Goal: Task Accomplishment & Management: Manage account settings

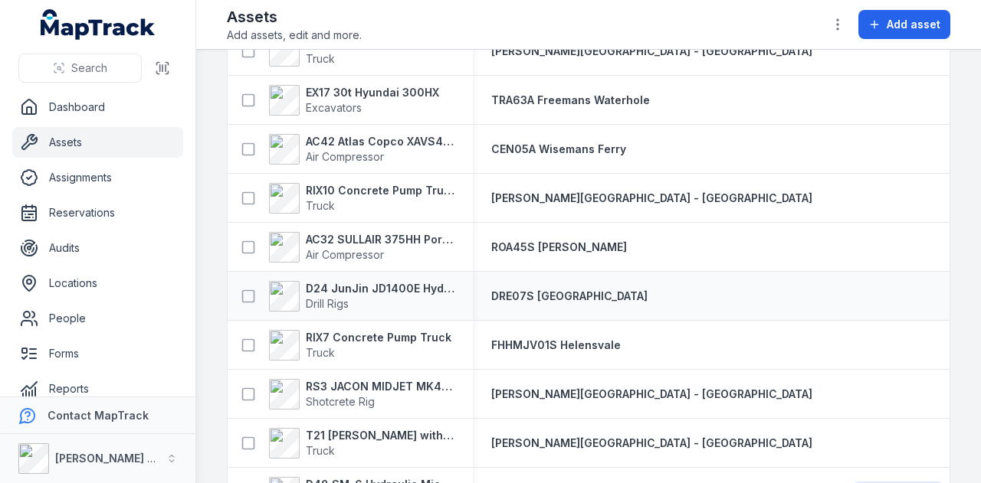
scroll to position [2067, 0]
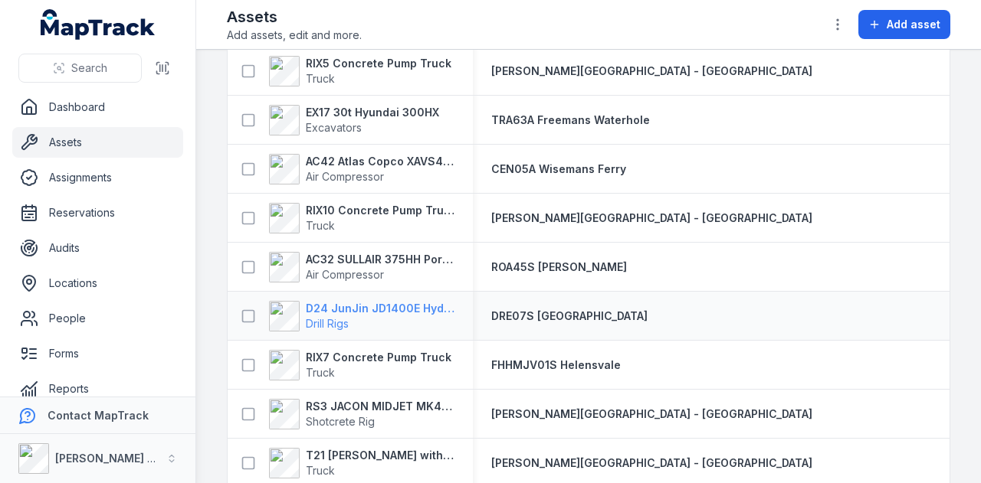
click at [418, 309] on strong "D24 JunJin JD1400E Hydraulic Drill Rig" at bounding box center [380, 308] width 149 height 15
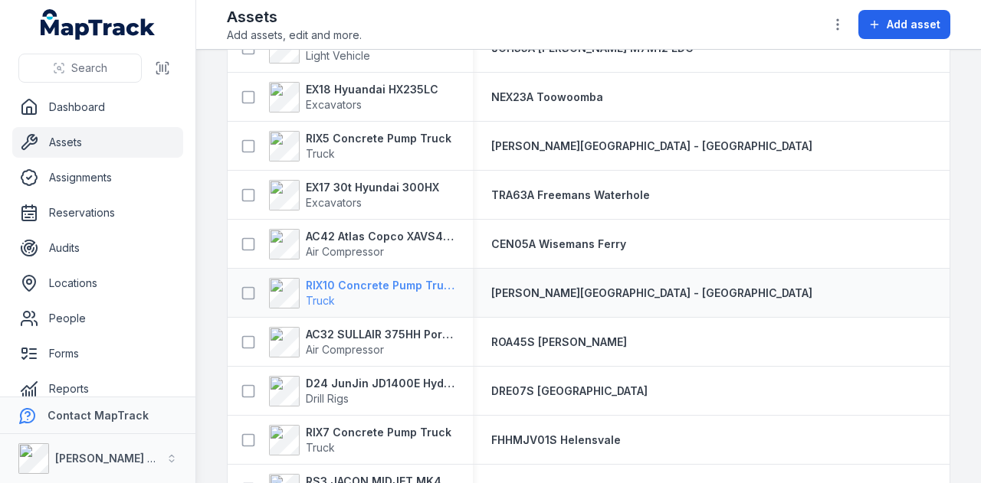
scroll to position [2069, 0]
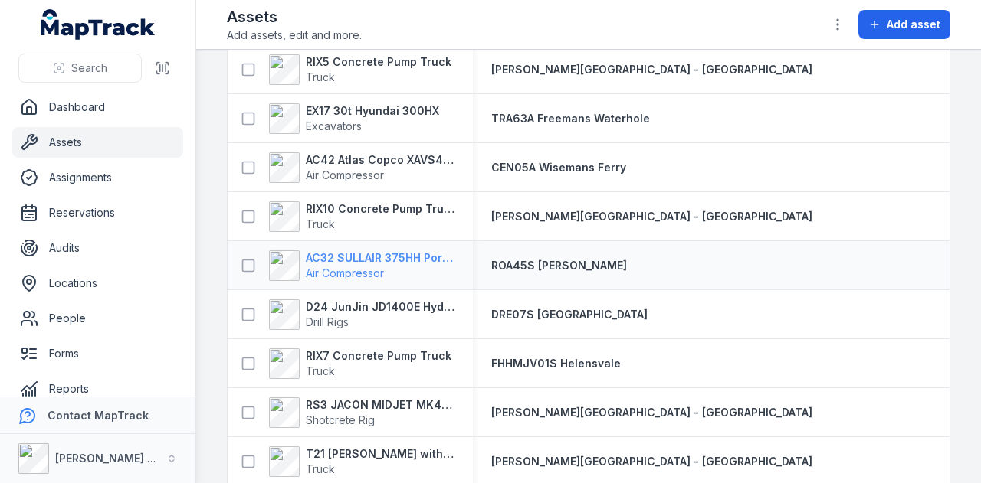
click at [412, 255] on strong "AC32 SULLAIR 375HH Portable Compressor" at bounding box center [380, 258] width 149 height 15
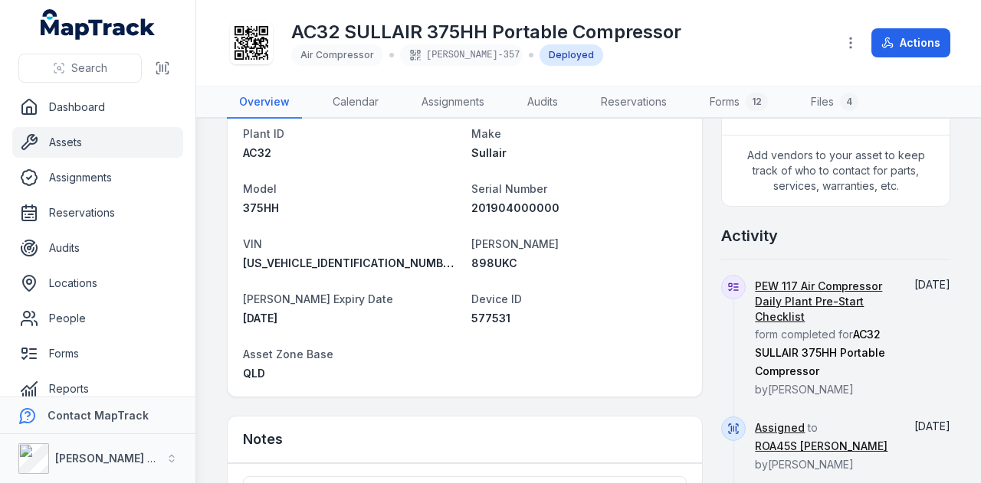
scroll to position [460, 0]
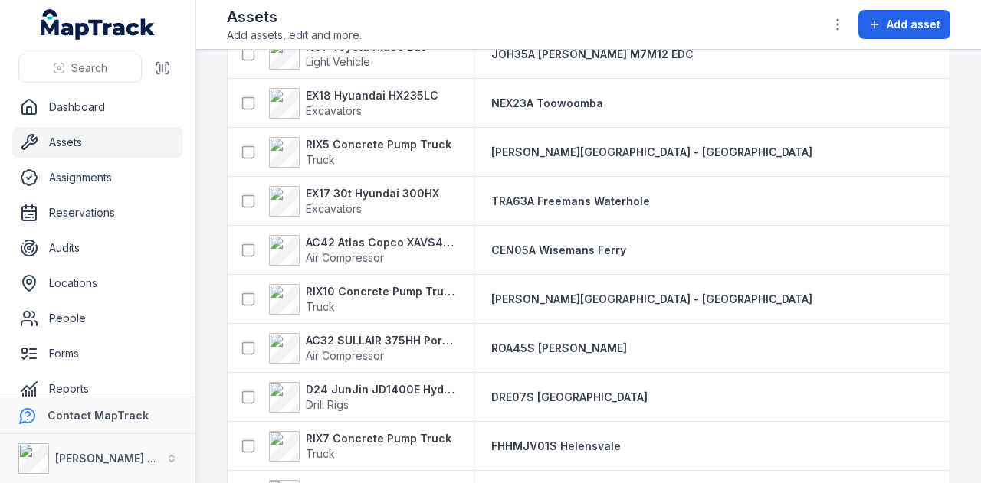
scroll to position [1992, 0]
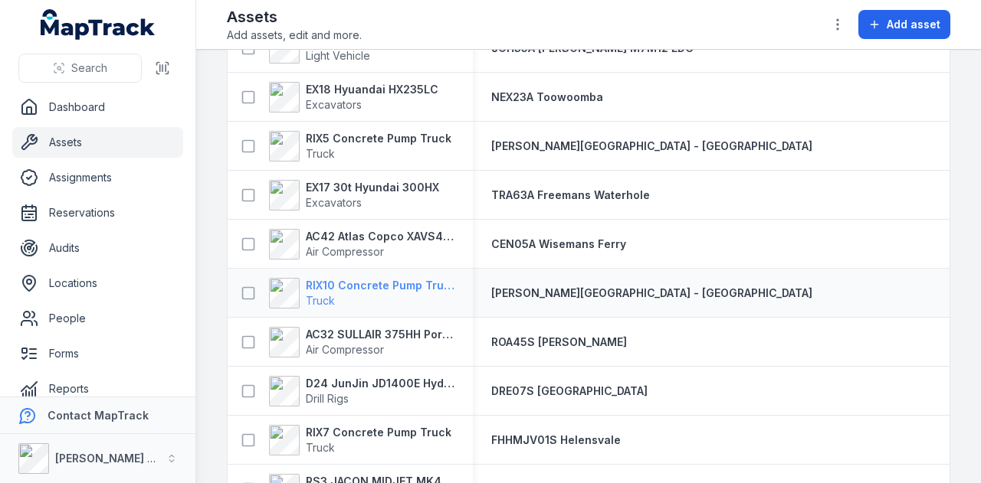
click at [372, 279] on strong "RIX10 Concrete Pump Truck" at bounding box center [380, 285] width 149 height 15
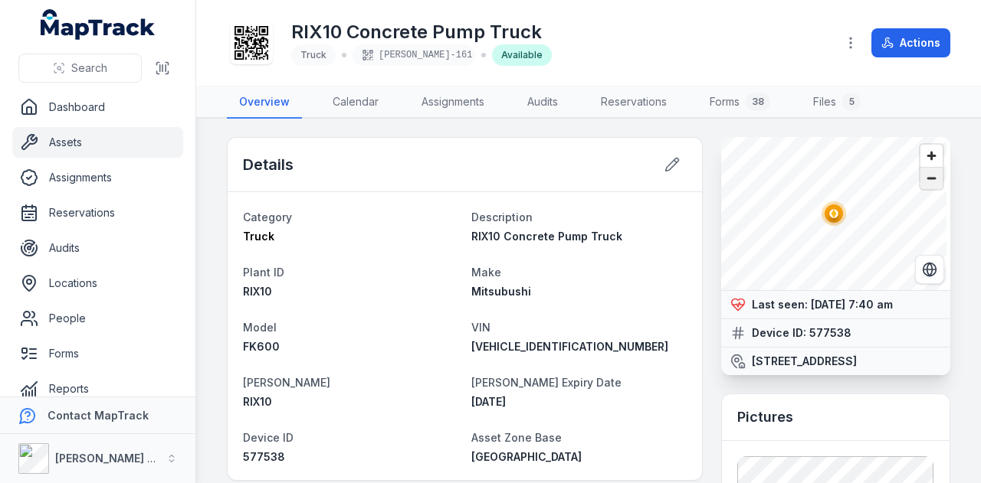
click at [924, 181] on span "Zoom out" at bounding box center [931, 178] width 22 height 21
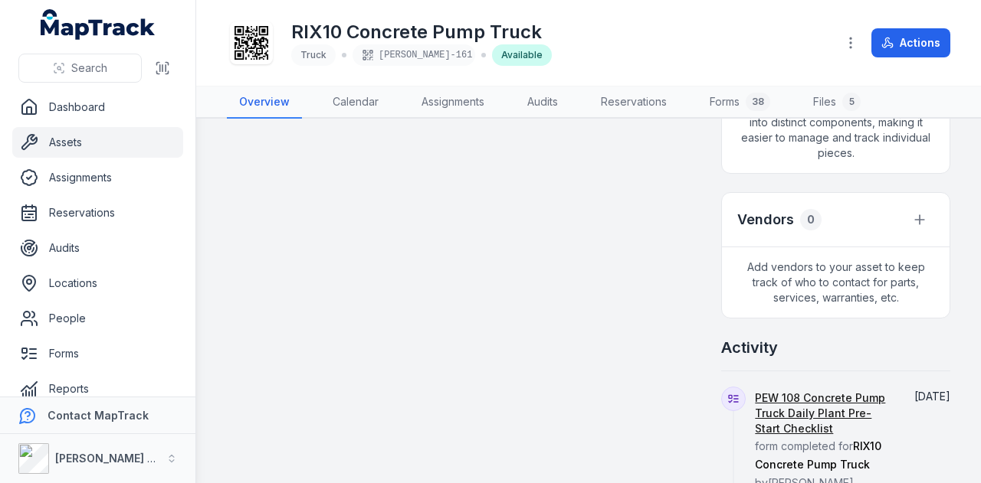
scroll to position [690, 0]
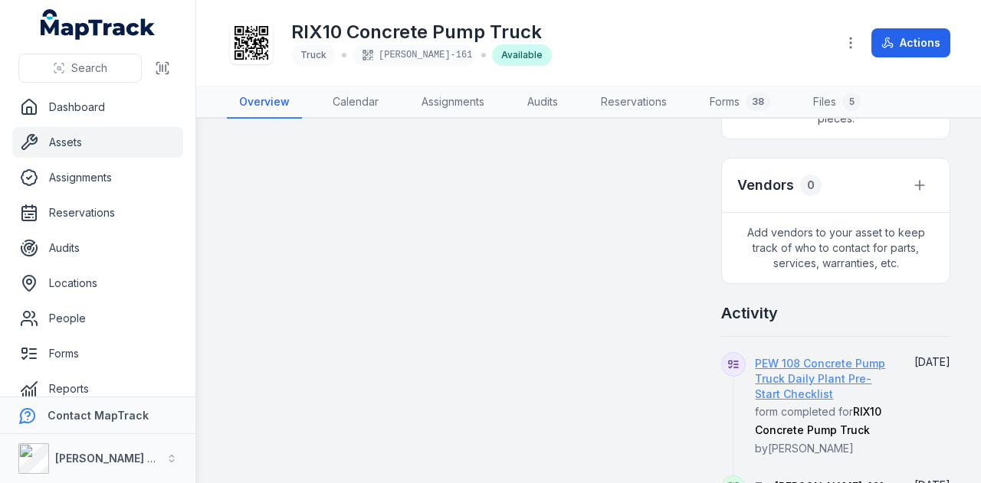
click at [827, 402] on link "PEW 108 Concrete Pump Truck Daily Plant Pre-Start Checklist" at bounding box center [823, 379] width 137 height 46
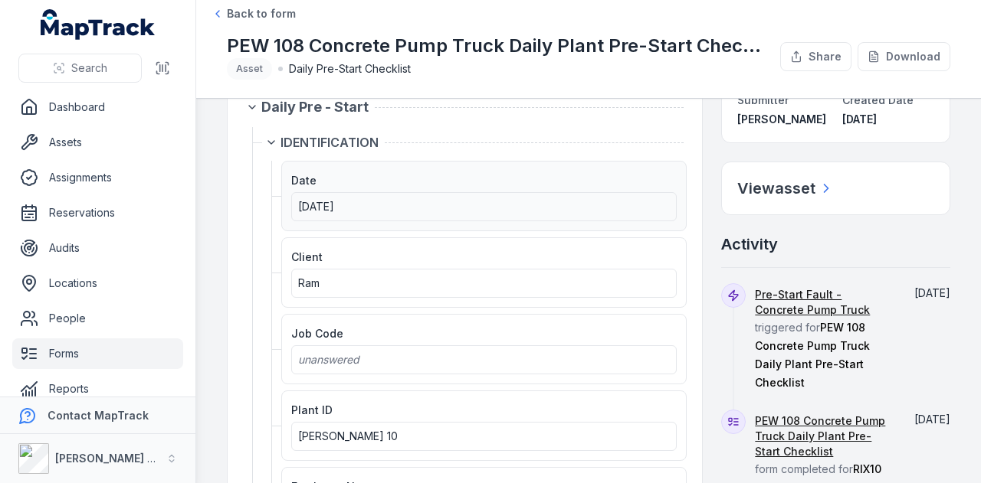
scroll to position [77, 0]
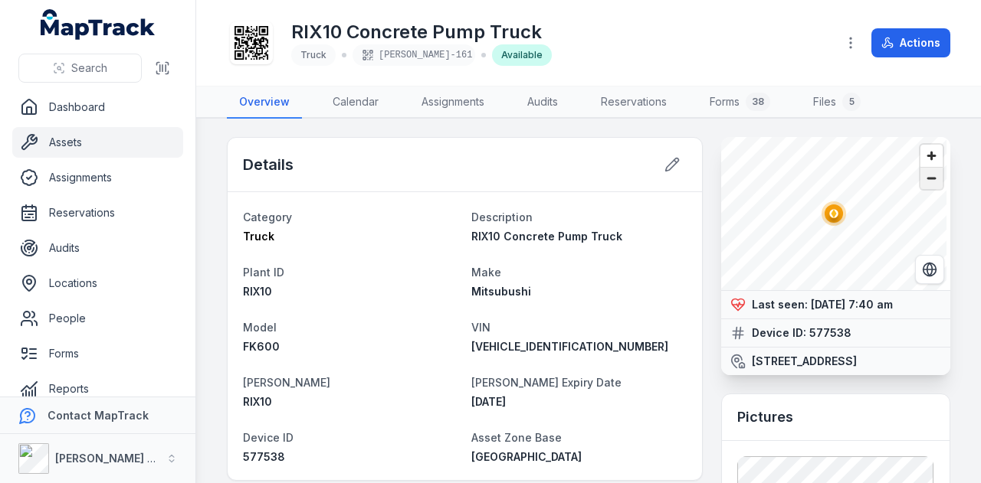
click at [920, 176] on span "Zoom out" at bounding box center [931, 178] width 22 height 21
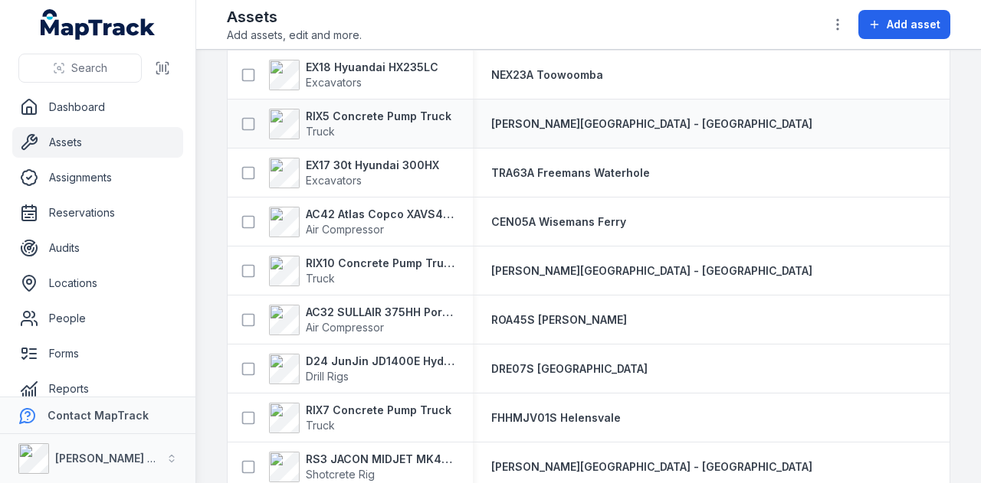
scroll to position [1992, 0]
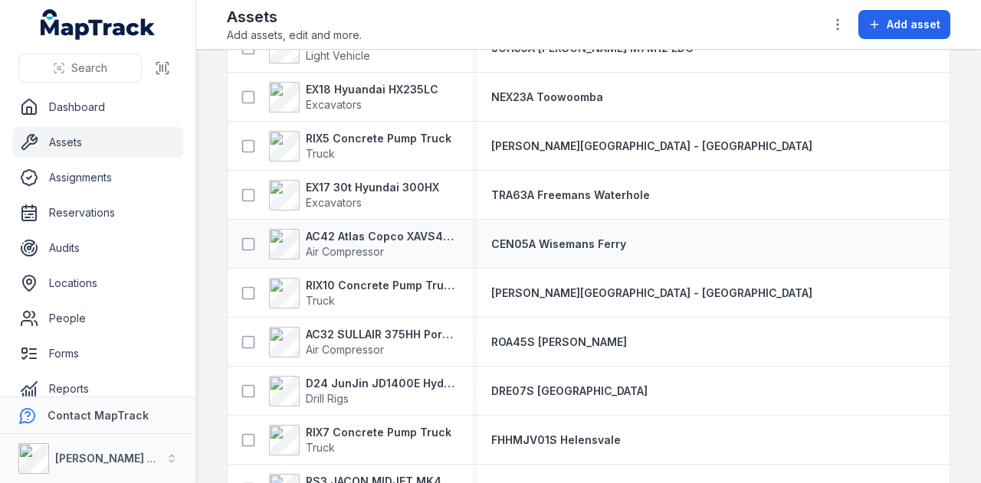
click at [399, 224] on div "AC42 Atlas Copco XAVS450 Air Compressor" at bounding box center [350, 244] width 245 height 43
click at [395, 234] on strong "AC42 Atlas Copco XAVS450" at bounding box center [380, 236] width 149 height 15
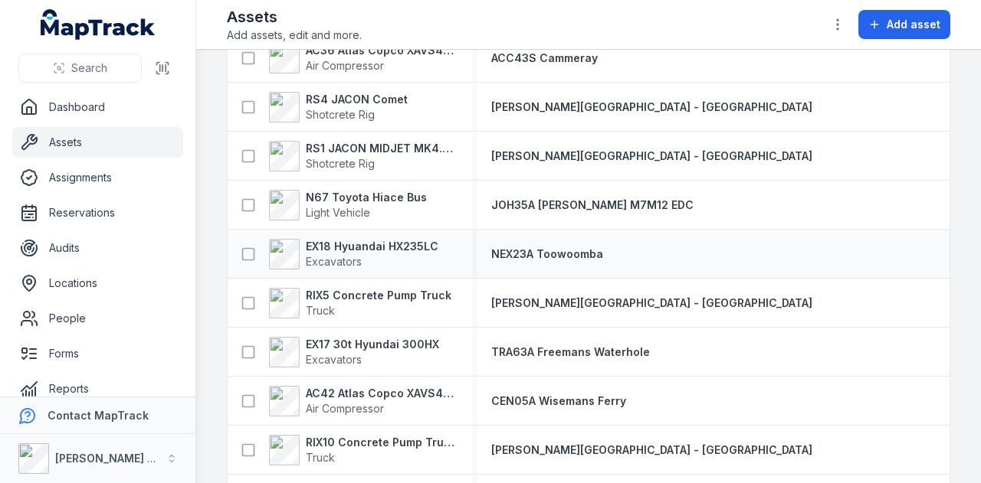
scroll to position [1839, 0]
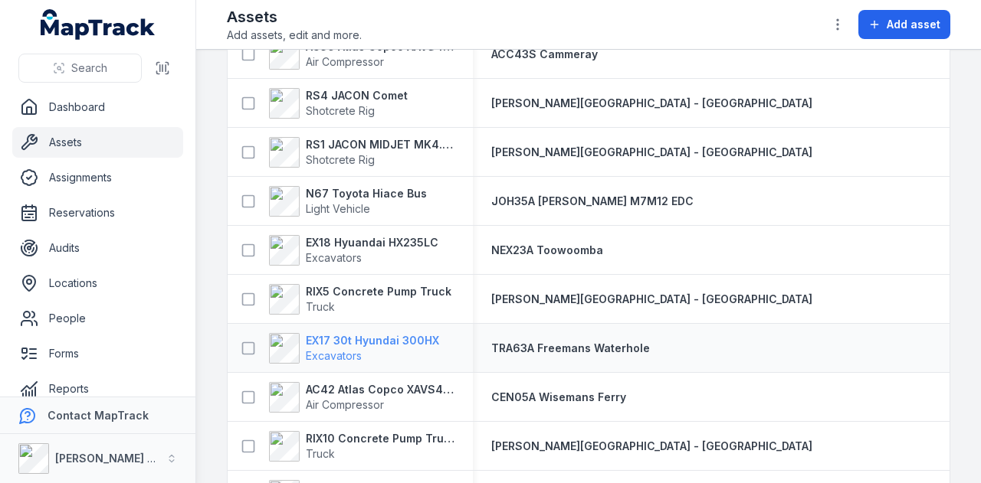
click at [401, 336] on strong "EX17 30t Hyundai 300HX" at bounding box center [372, 340] width 133 height 15
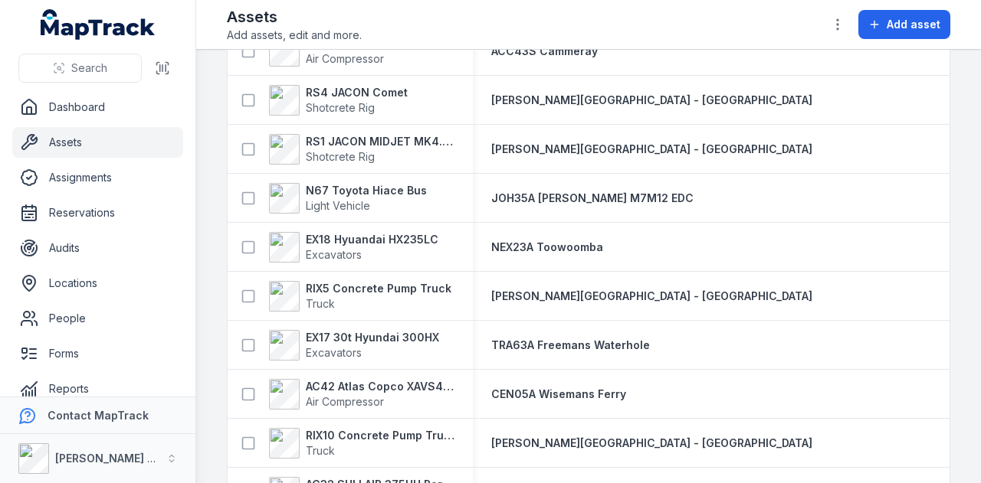
scroll to position [1915, 0]
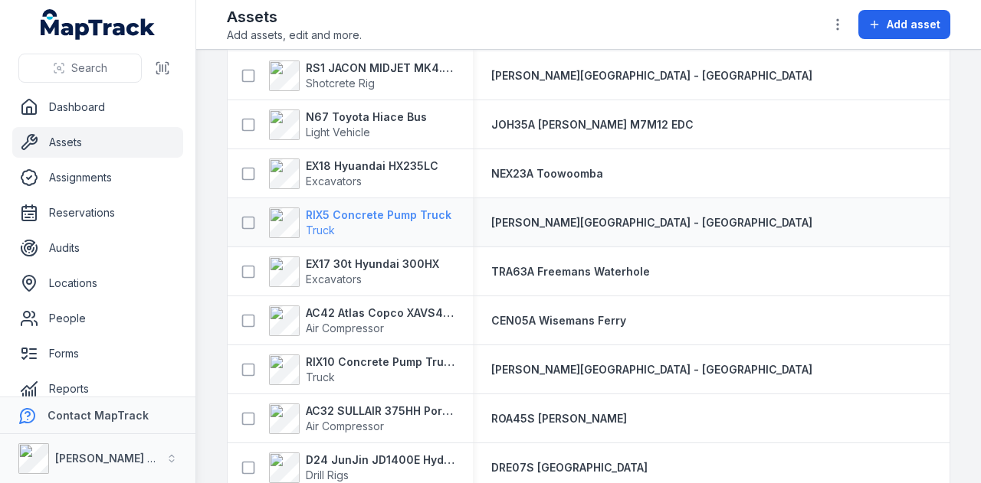
click at [342, 212] on strong "RIX5 Concrete Pump Truck" at bounding box center [379, 215] width 146 height 15
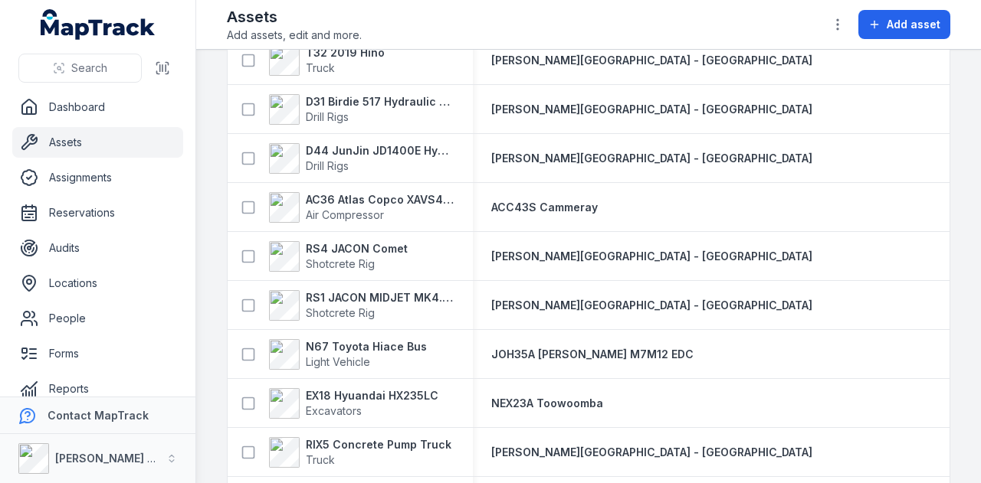
scroll to position [1762, 0]
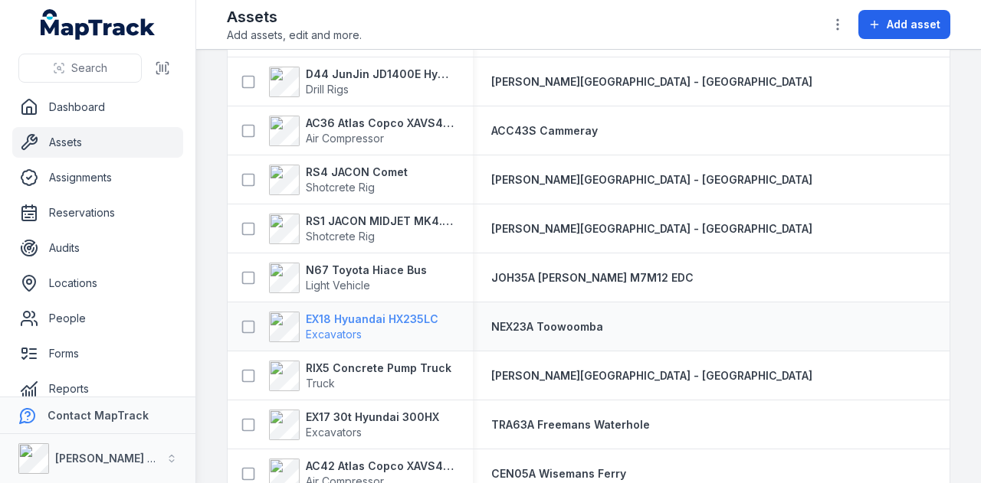
click at [405, 318] on strong "EX18 Hyuandai HX235LC" at bounding box center [372, 319] width 133 height 15
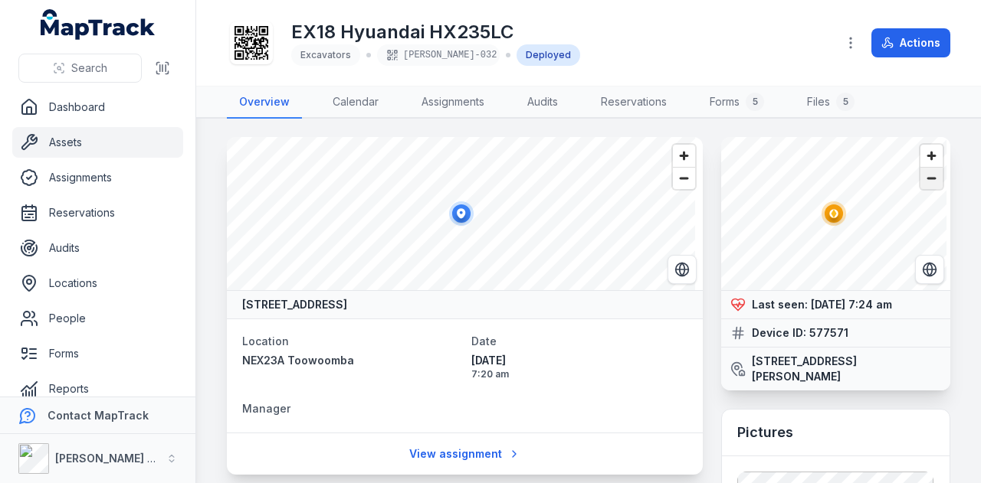
click at [920, 185] on span "Zoom out" at bounding box center [931, 178] width 22 height 21
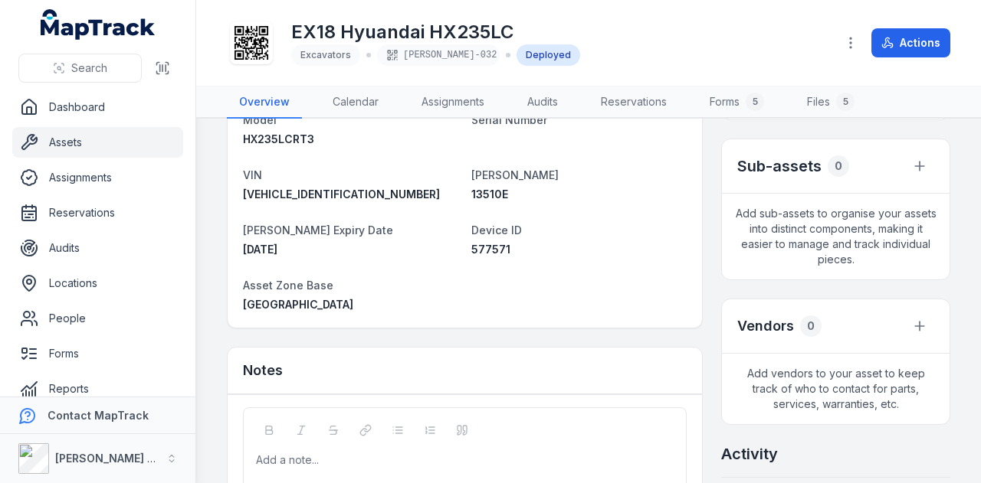
scroll to position [690, 0]
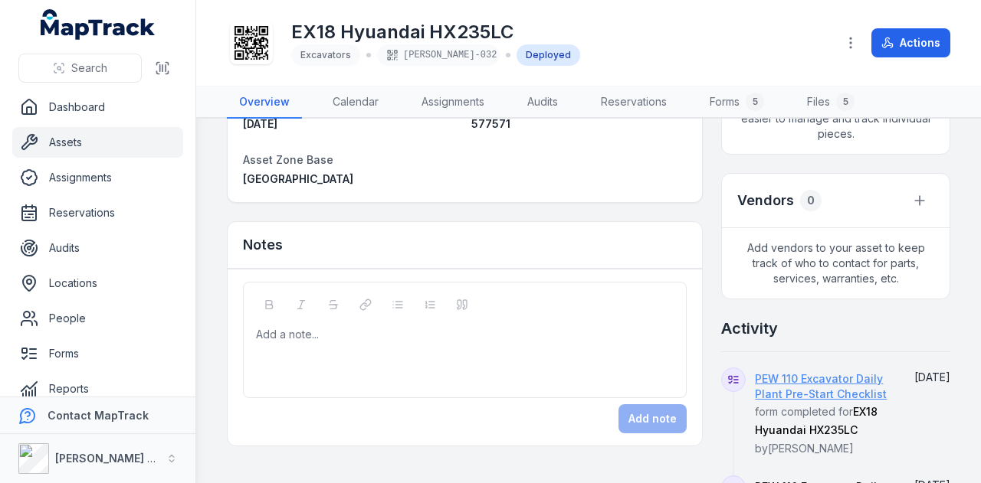
click at [843, 382] on link "PEW 110 Excavator Daily Plant Pre-Start Checklist" at bounding box center [823, 387] width 137 height 31
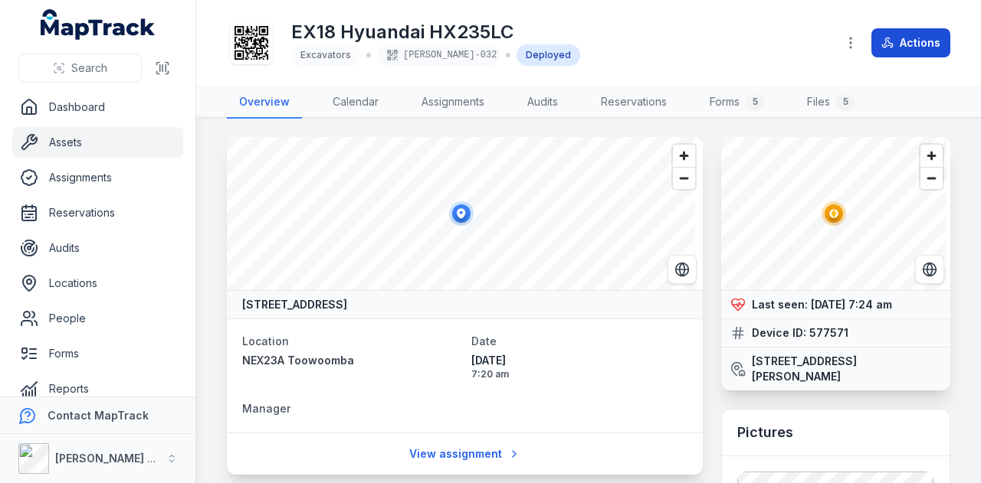
click at [917, 45] on button "Actions" at bounding box center [910, 42] width 79 height 29
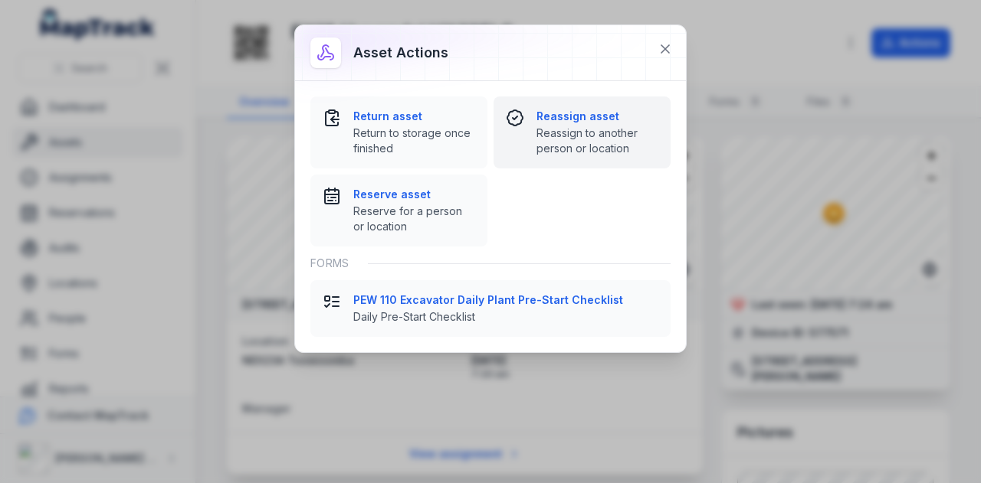
click at [545, 113] on strong "Reassign asset" at bounding box center [597, 116] width 122 height 15
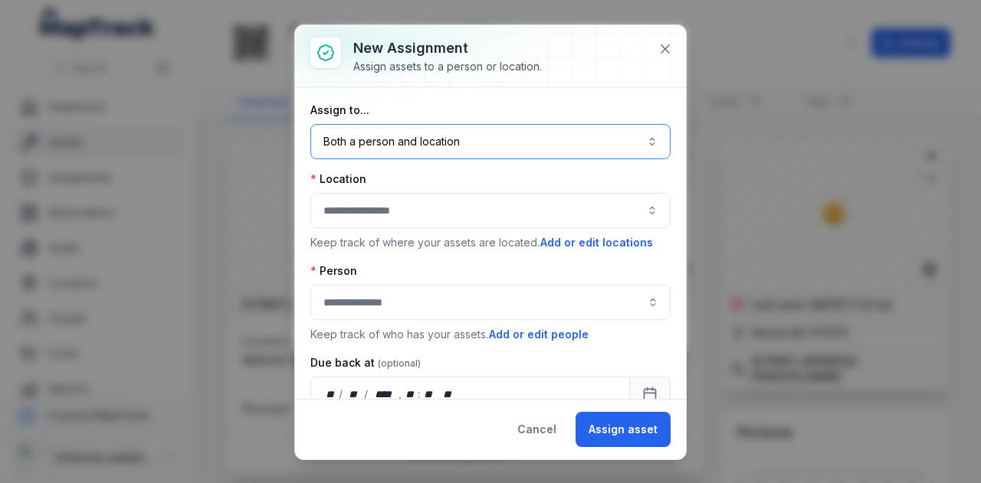
drag, startPoint x: 461, startPoint y: 146, endPoint x: 467, endPoint y: 163, distance: 17.9
click at [464, 146] on button "Both a person and location ****" at bounding box center [490, 141] width 360 height 35
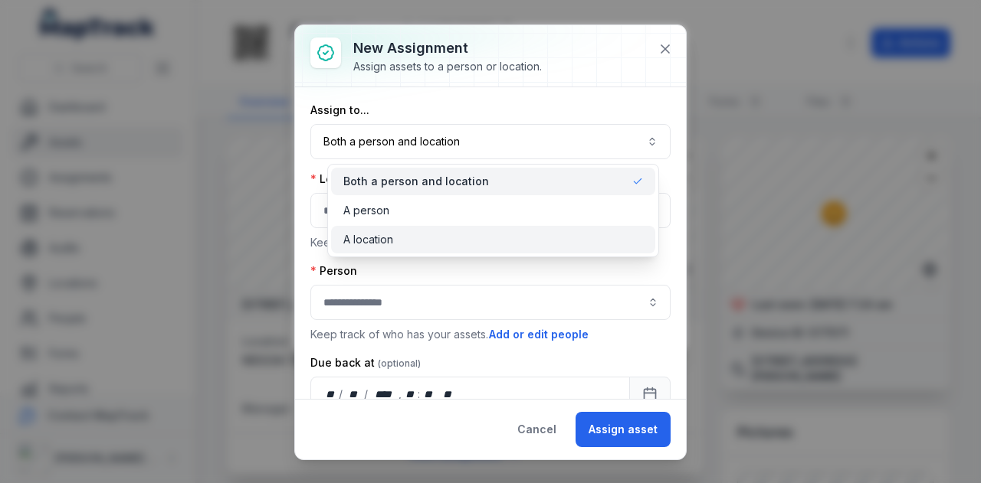
drag, startPoint x: 452, startPoint y: 234, endPoint x: 444, endPoint y: 211, distance: 24.2
click at [452, 234] on div "A location" at bounding box center [493, 239] width 300 height 15
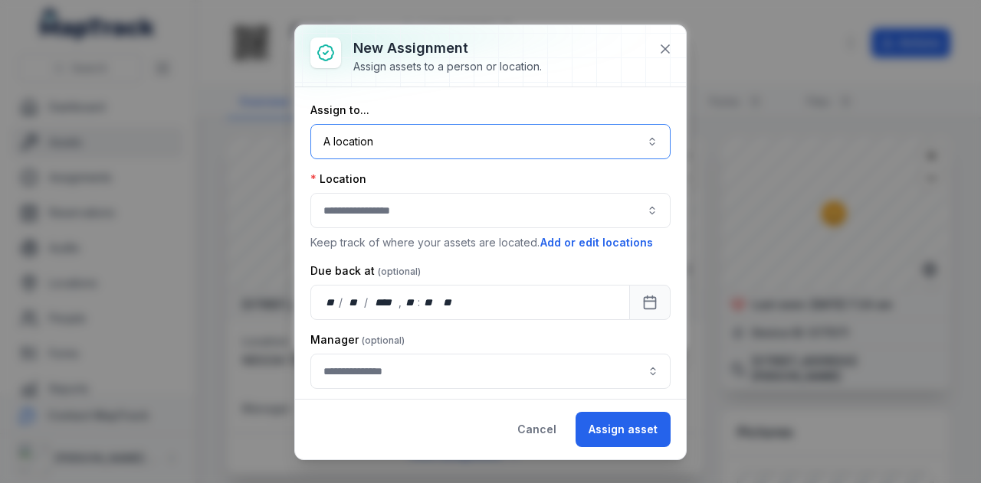
click at [444, 211] on button "button" at bounding box center [490, 210] width 360 height 35
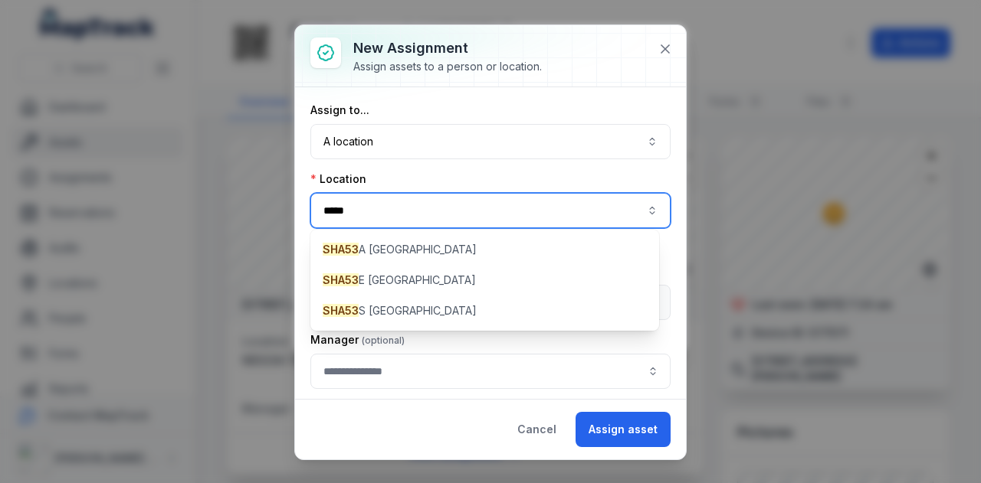
type input "*****"
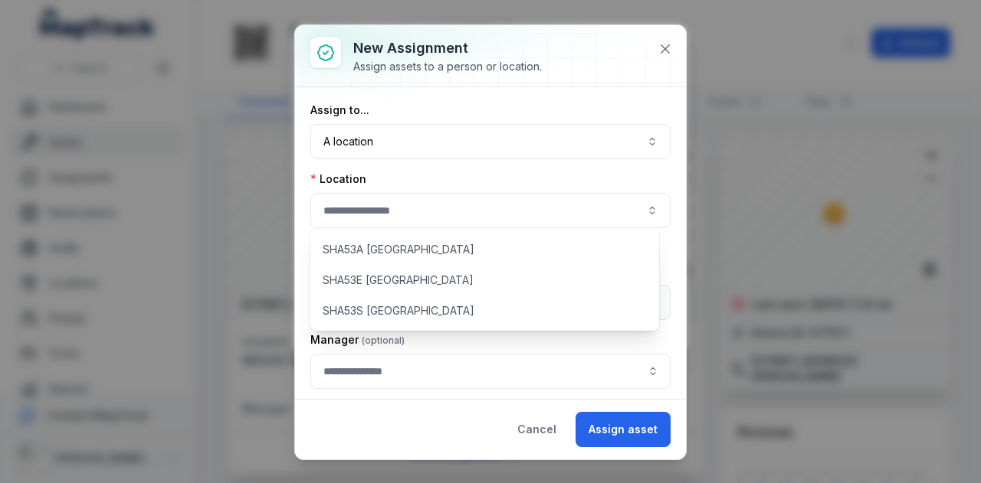
click at [447, 265] on div "SHA53A Townsville SHA53E Townsville SHA53S Townsville" at bounding box center [484, 280] width 349 height 101
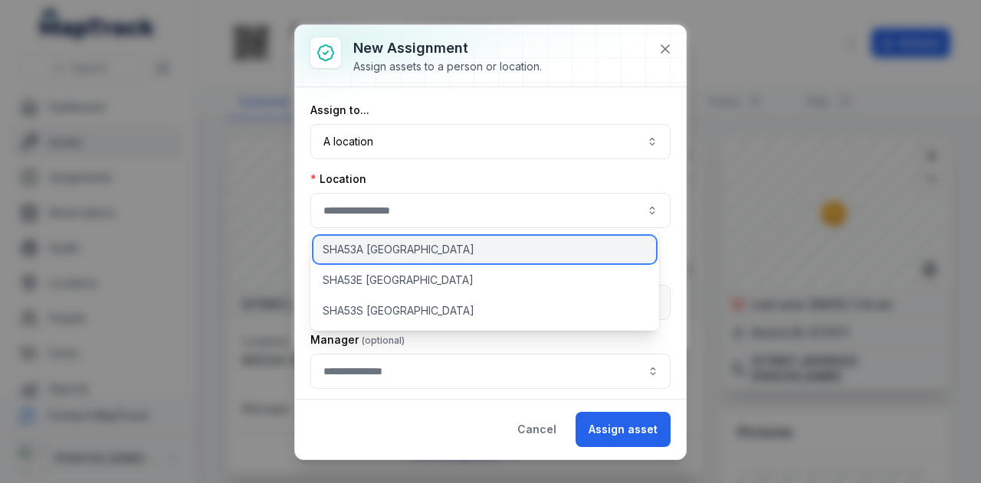
click at [456, 244] on div "SHA53A [GEOGRAPHIC_DATA]" at bounding box center [484, 250] width 342 height 28
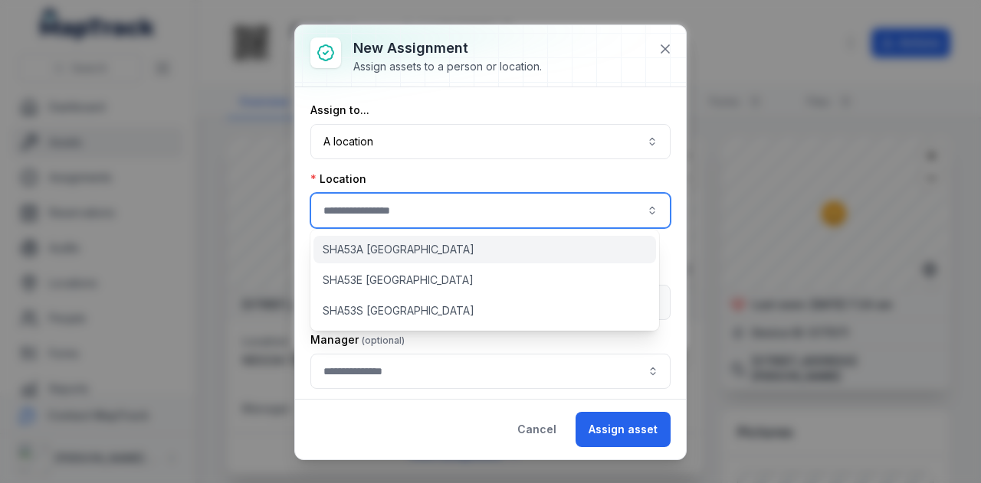
type input "**********"
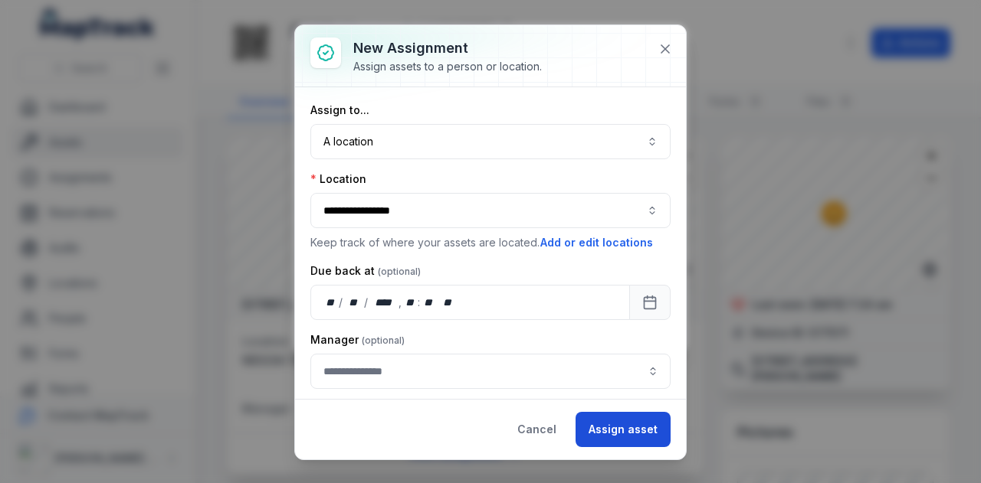
click at [619, 424] on button "Assign asset" at bounding box center [622, 429] width 95 height 35
